Goal: Information Seeking & Learning: Learn about a topic

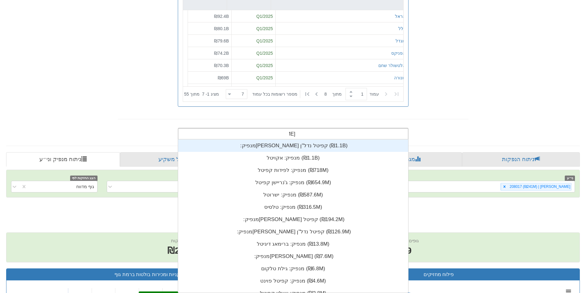
scroll to position [25, 0]
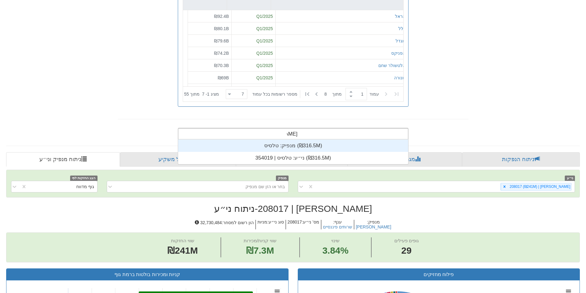
type input "טלסיס"
click at [281, 143] on div "מנפיק: ‏טלסיס ‎(₪316.5M)‎" at bounding box center [293, 146] width 230 height 12
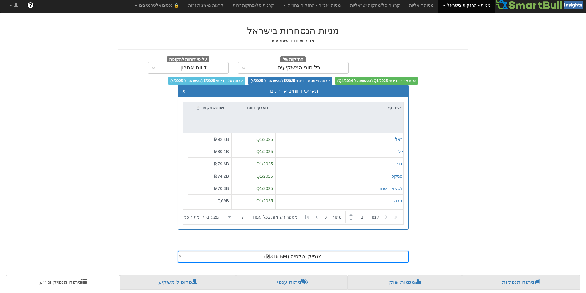
scroll to position [126, 0]
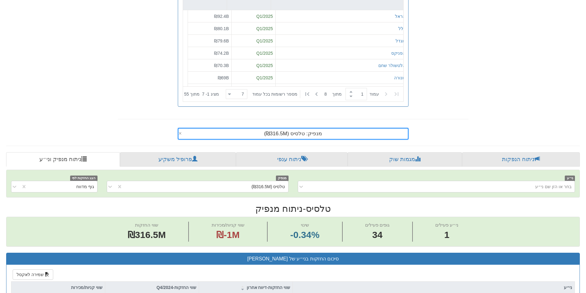
click at [333, 140] on div "מנפיק: ‏טלסיס ‎(₪316.5M)‎ ×" at bounding box center [293, 134] width 231 height 12
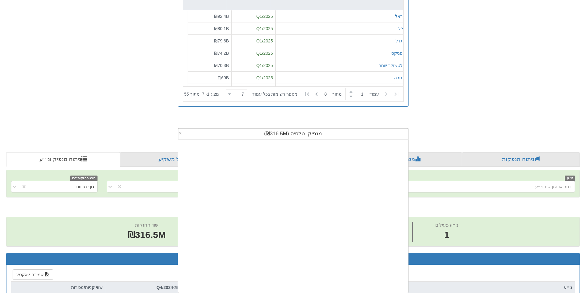
scroll to position [153, 0]
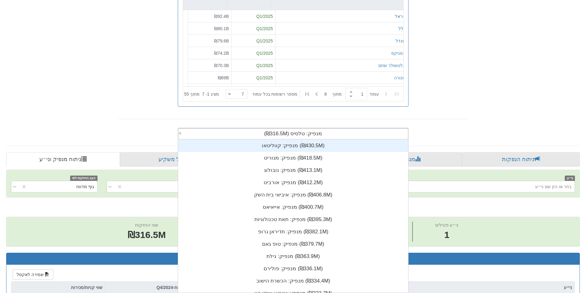
type input "א"
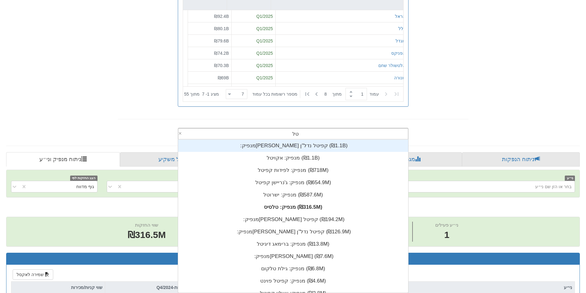
scroll to position [25, 0]
type input "טלסיס"
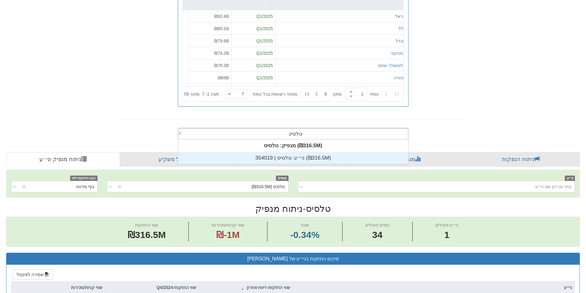
click at [300, 156] on div "ני״ע: ‏טלסיס | 354019 ‎(₪316.5M)‎" at bounding box center [293, 158] width 230 height 12
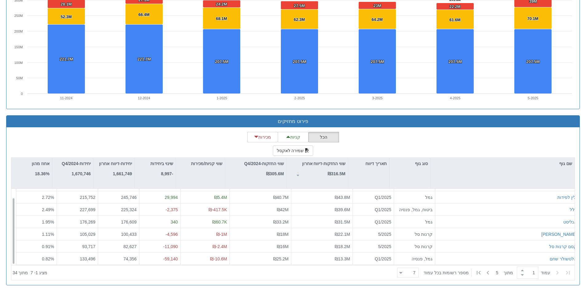
scroll to position [10, 0]
click at [293, 134] on button "קניות" at bounding box center [293, 137] width 31 height 10
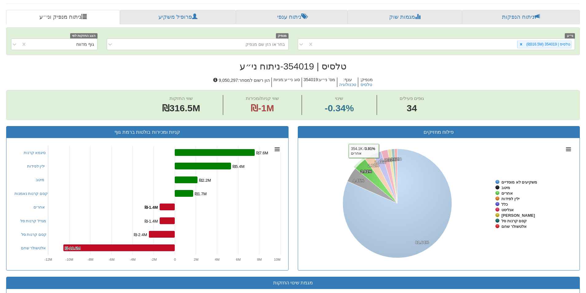
scroll to position [338, 0]
